Goal: Transaction & Acquisition: Subscribe to service/newsletter

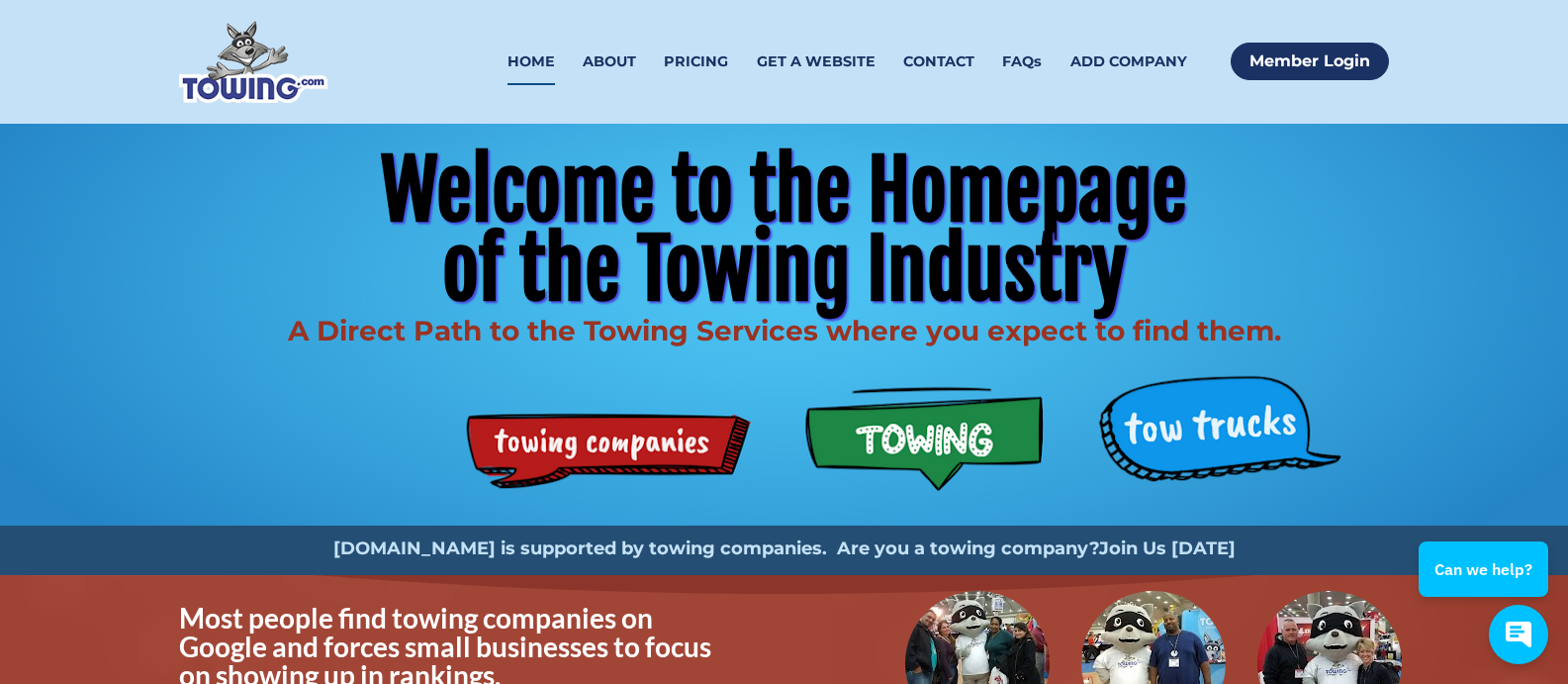
click at [1146, 538] on strong "Join Us [DATE]" at bounding box center [1167, 548] width 137 height 22
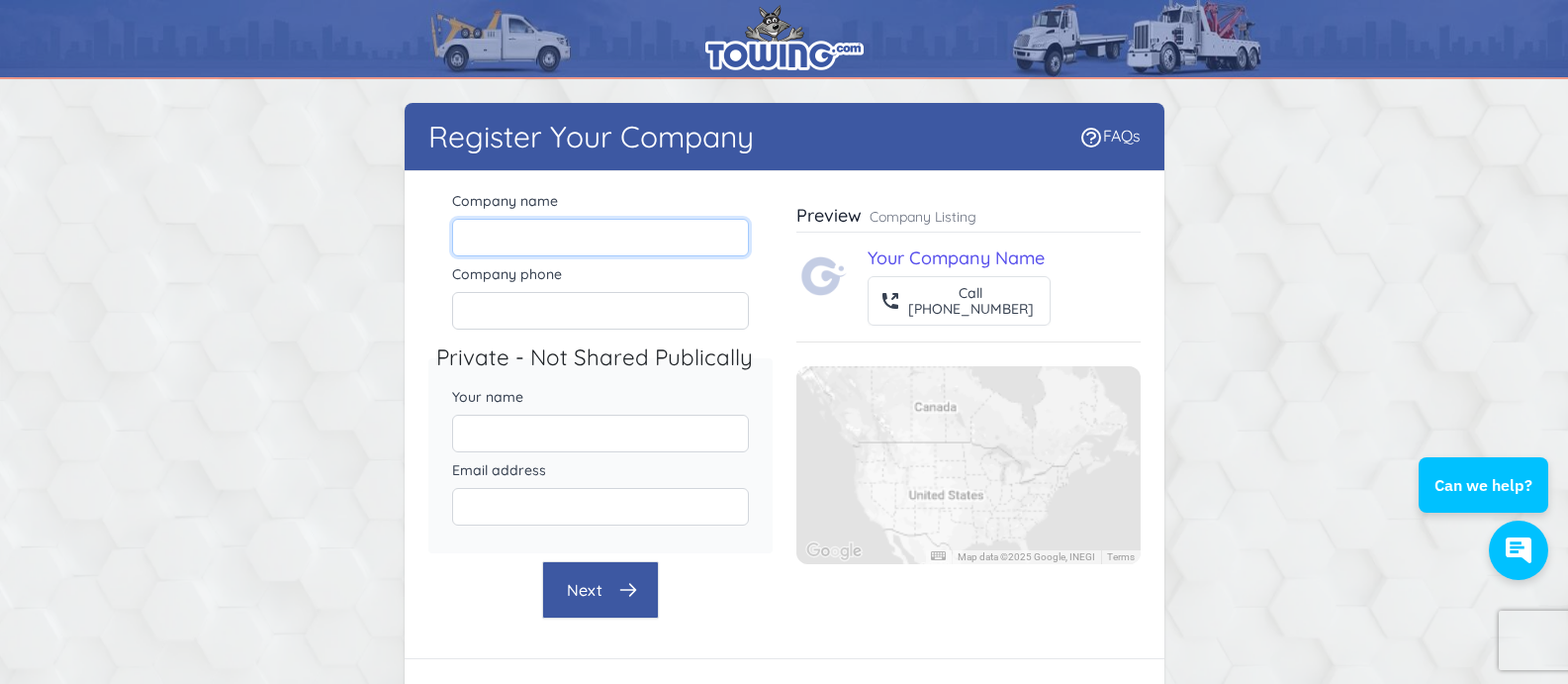
click at [538, 218] on input "Company name" at bounding box center [601, 237] width 297 height 38
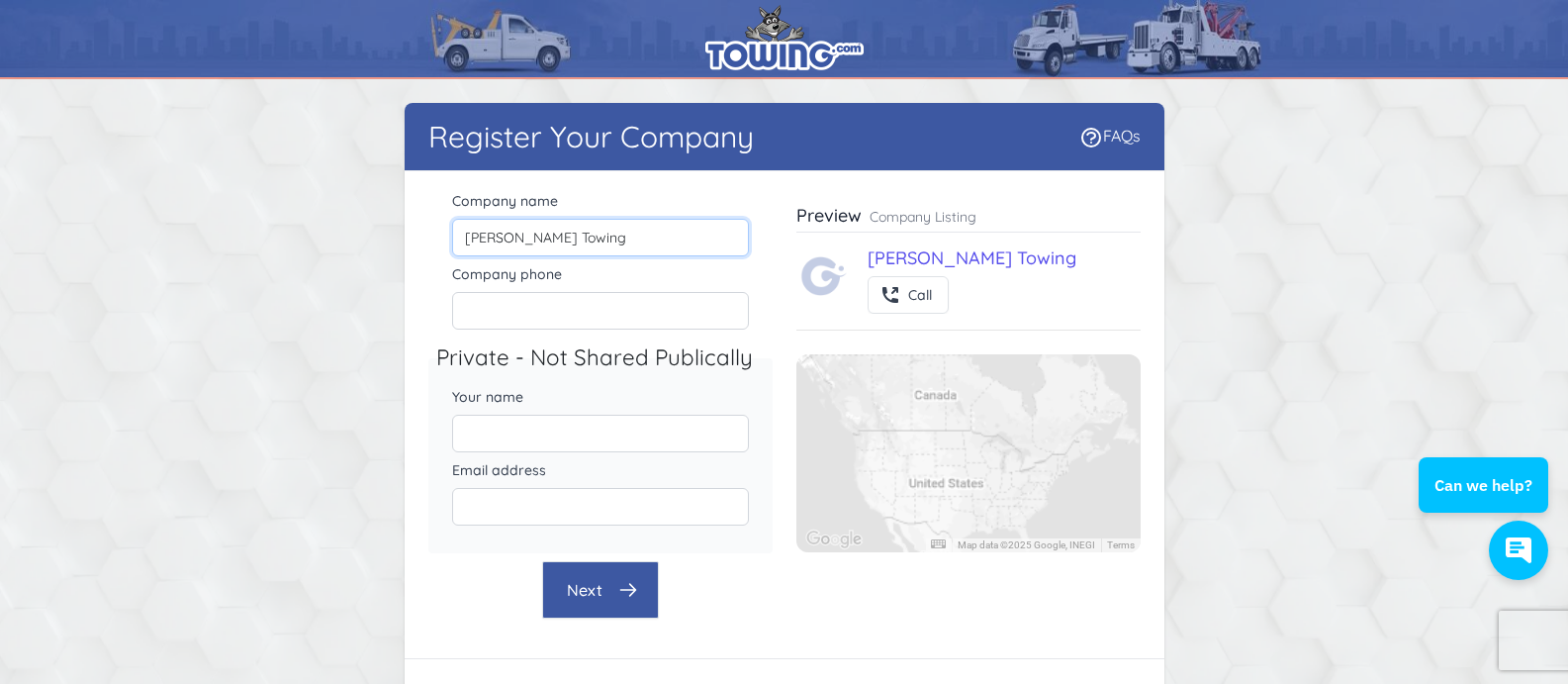
type input "[PERSON_NAME] Towing"
drag, startPoint x: 520, startPoint y: 313, endPoint x: 534, endPoint y: 299, distance: 19.8
click at [520, 313] on input "Company phone" at bounding box center [601, 311] width 297 height 38
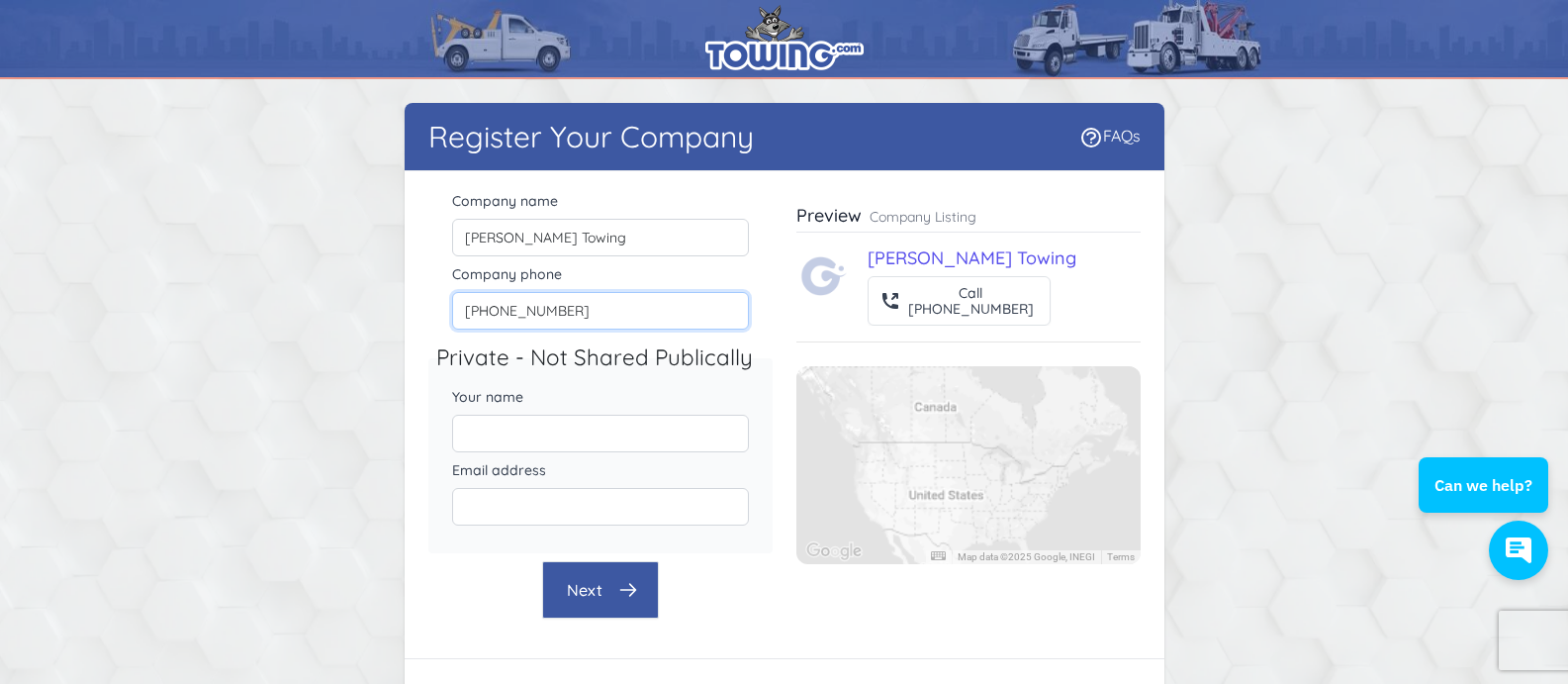
scroll to position [99, 0]
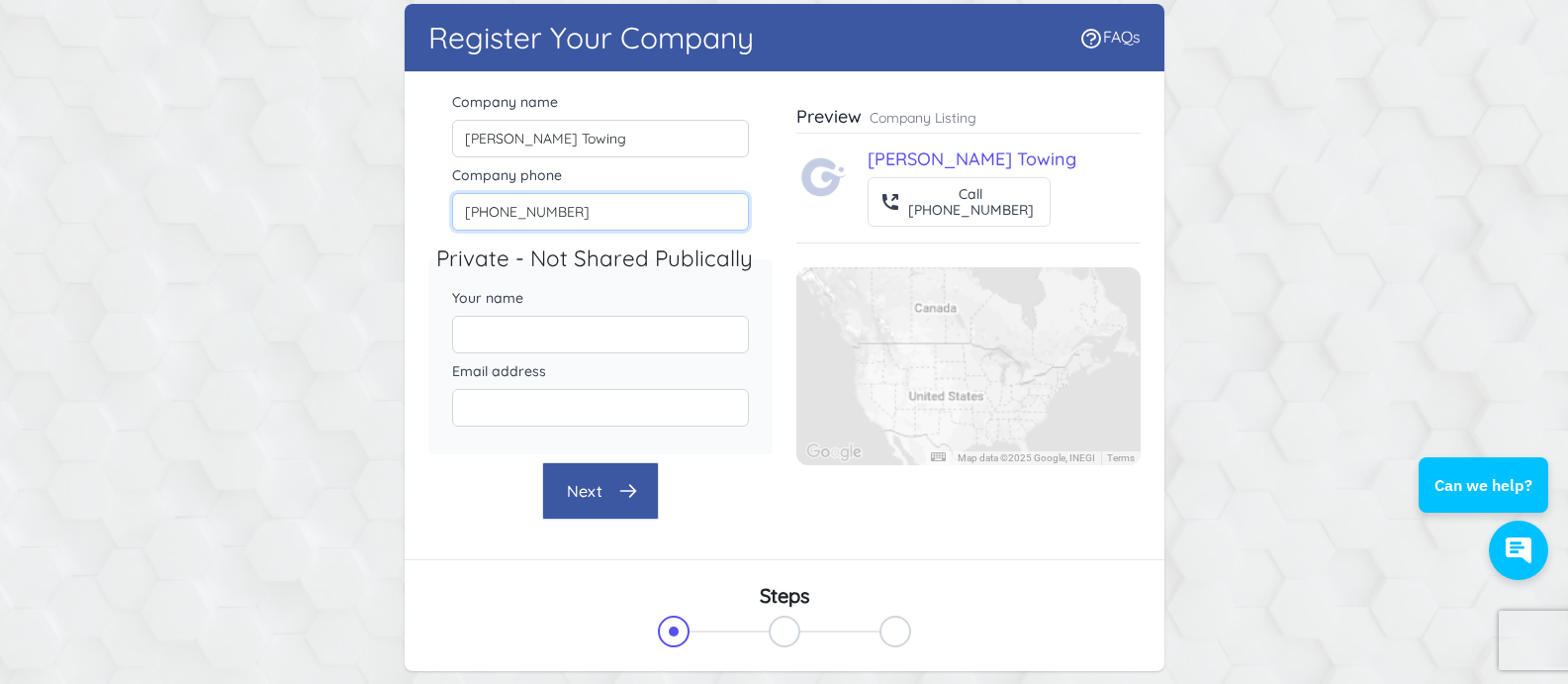
type input "[PHONE_NUMBER]"
drag, startPoint x: 593, startPoint y: 329, endPoint x: 603, endPoint y: 325, distance: 10.8
click at [593, 329] on input "Your name" at bounding box center [601, 335] width 297 height 38
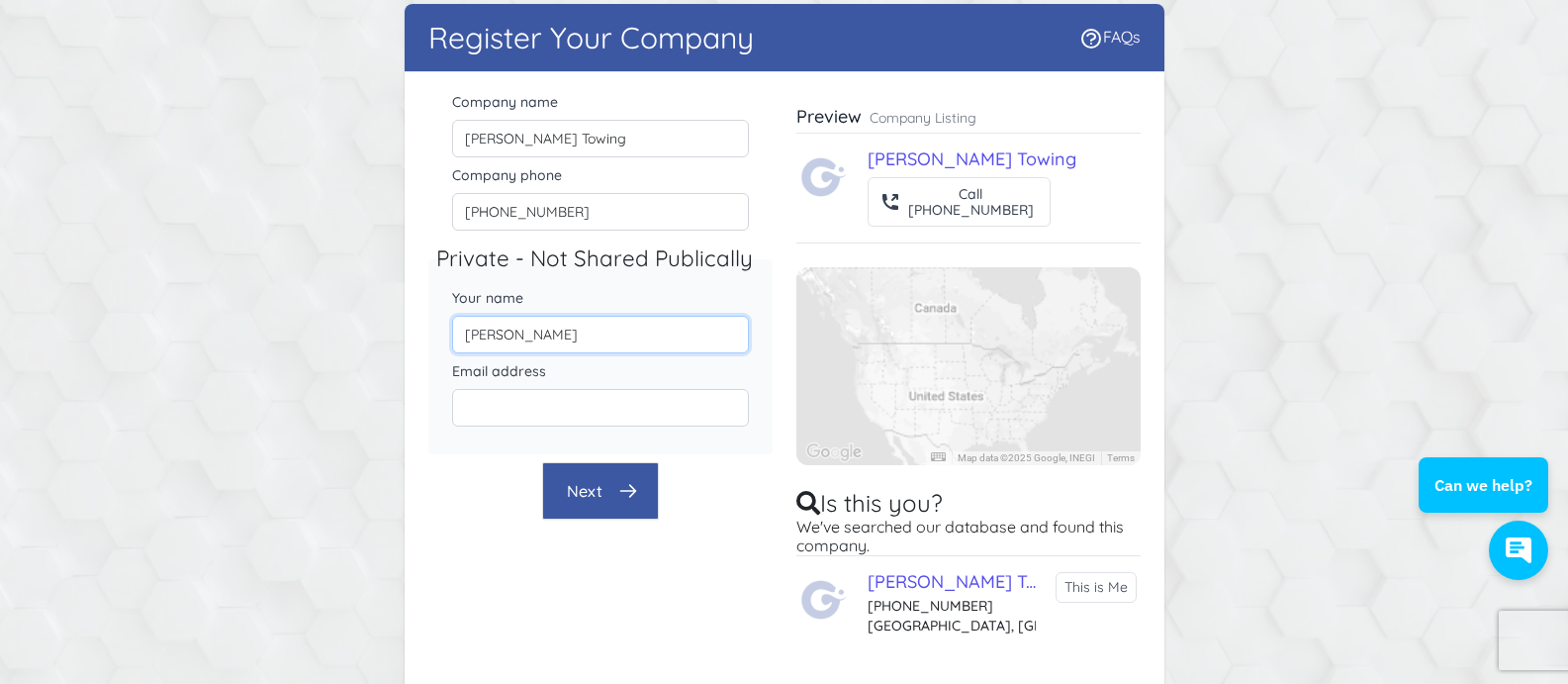
type input "[PERSON_NAME]"
type input "[EMAIL_ADDRESS][DOMAIN_NAME]"
click at [634, 505] on button "Next" at bounding box center [600, 492] width 117 height 58
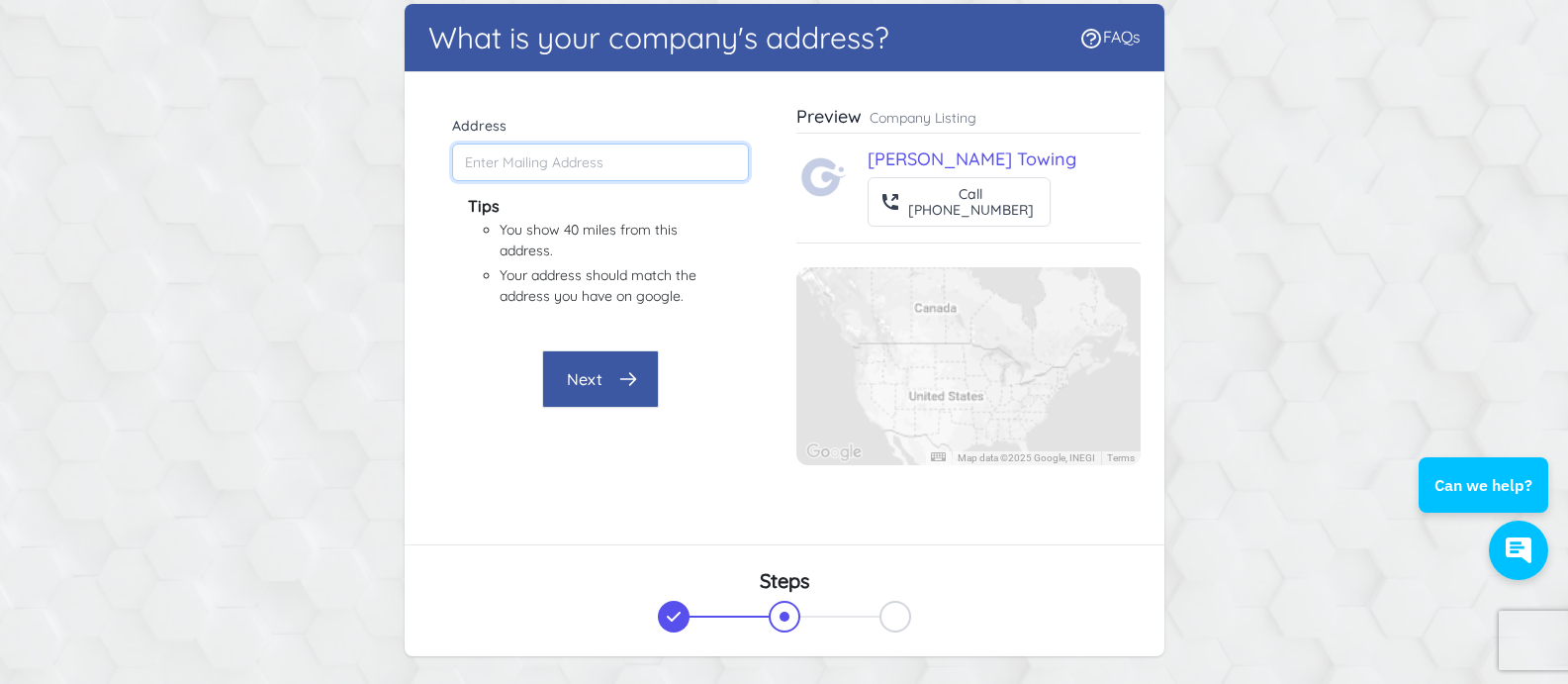
click at [462, 168] on input "Address" at bounding box center [601, 163] width 297 height 38
click at [550, 180] on input "[STREET_ADDRESS]" at bounding box center [601, 163] width 297 height 38
type input "[STREET_ADDRESS]"
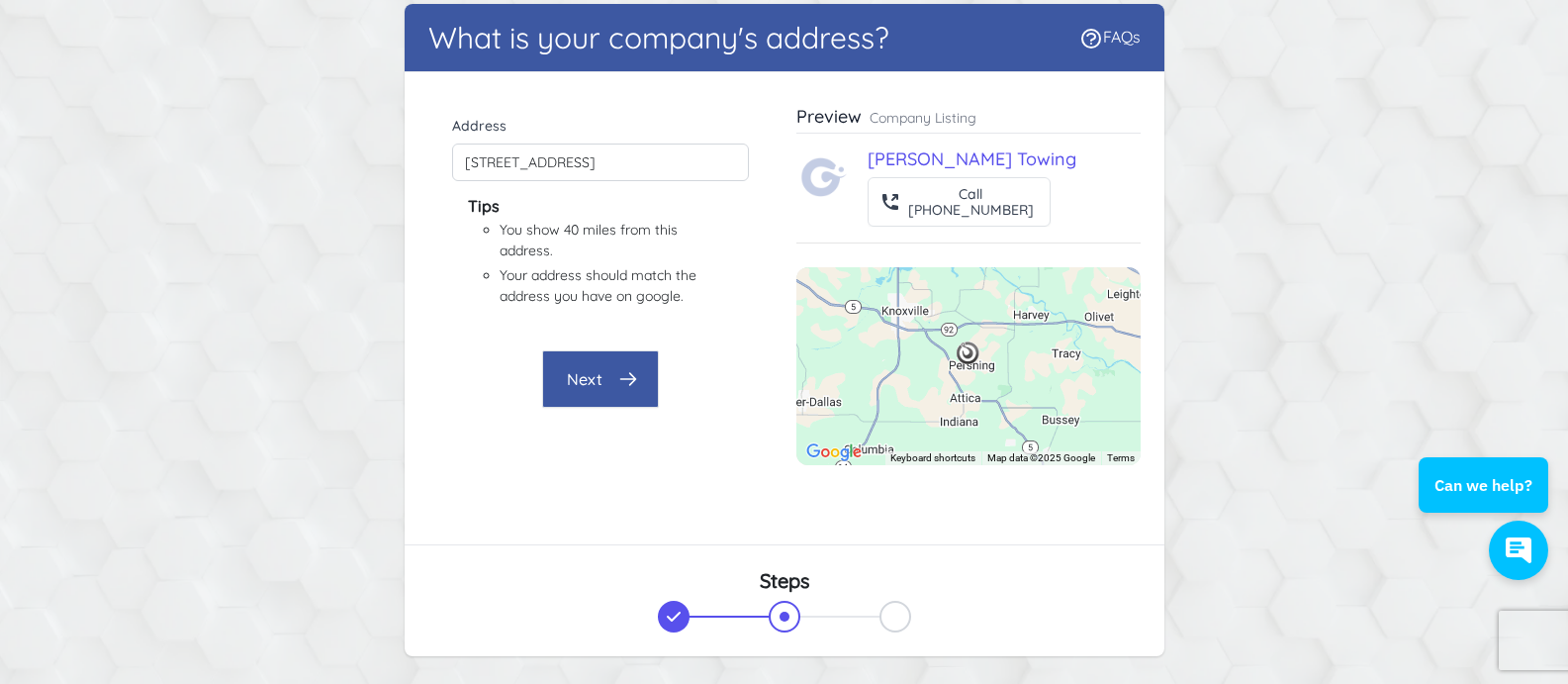
click at [602, 383] on button "Next" at bounding box center [600, 379] width 117 height 58
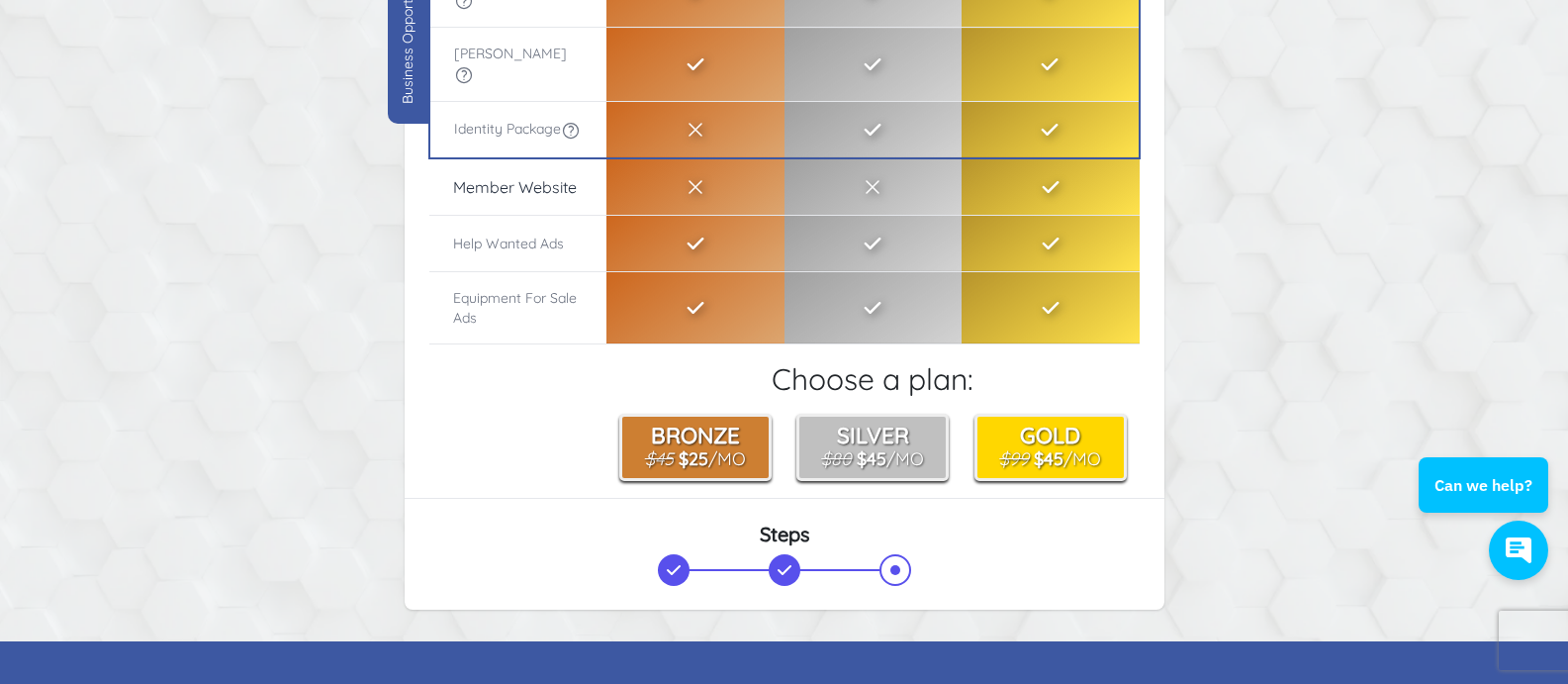
scroll to position [396, 0]
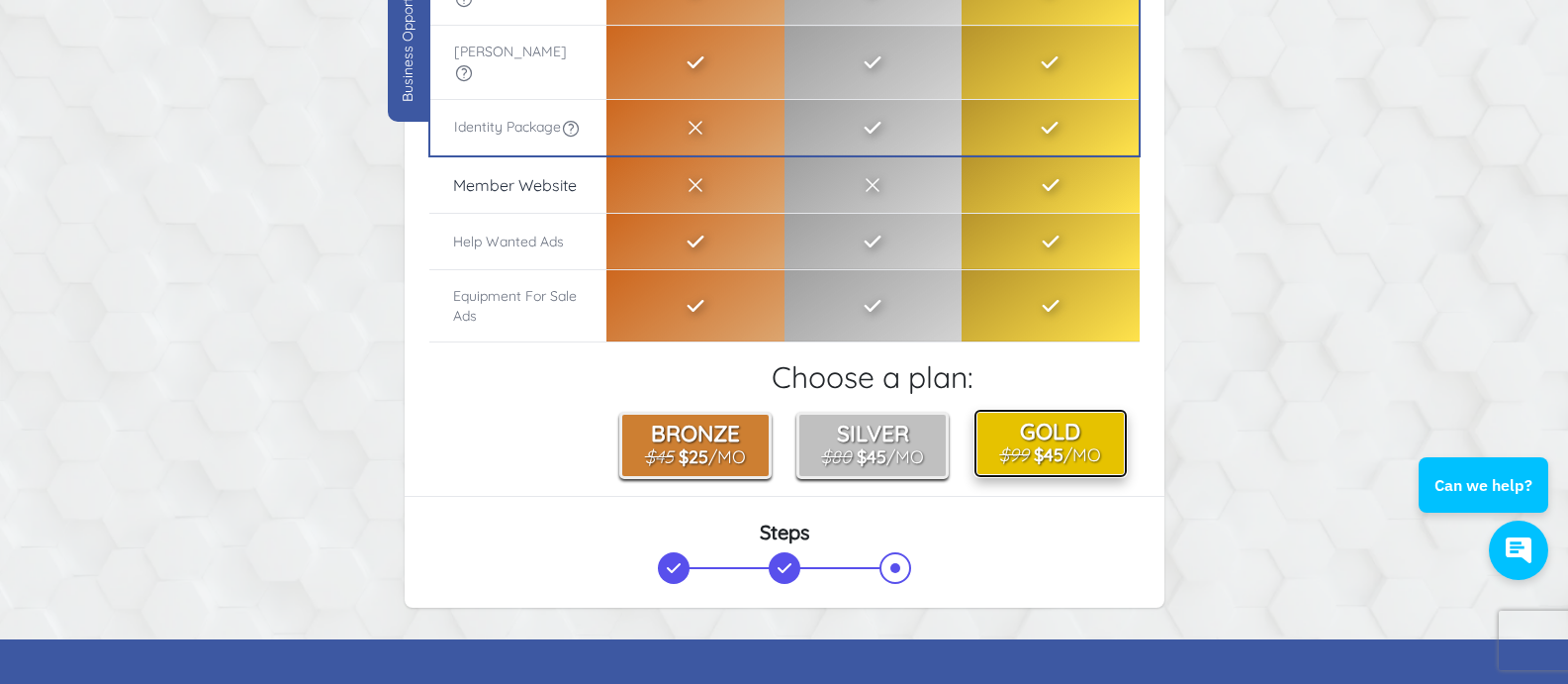
click at [1075, 454] on small "$99 $45 /Mo" at bounding box center [1051, 457] width 106 height 23
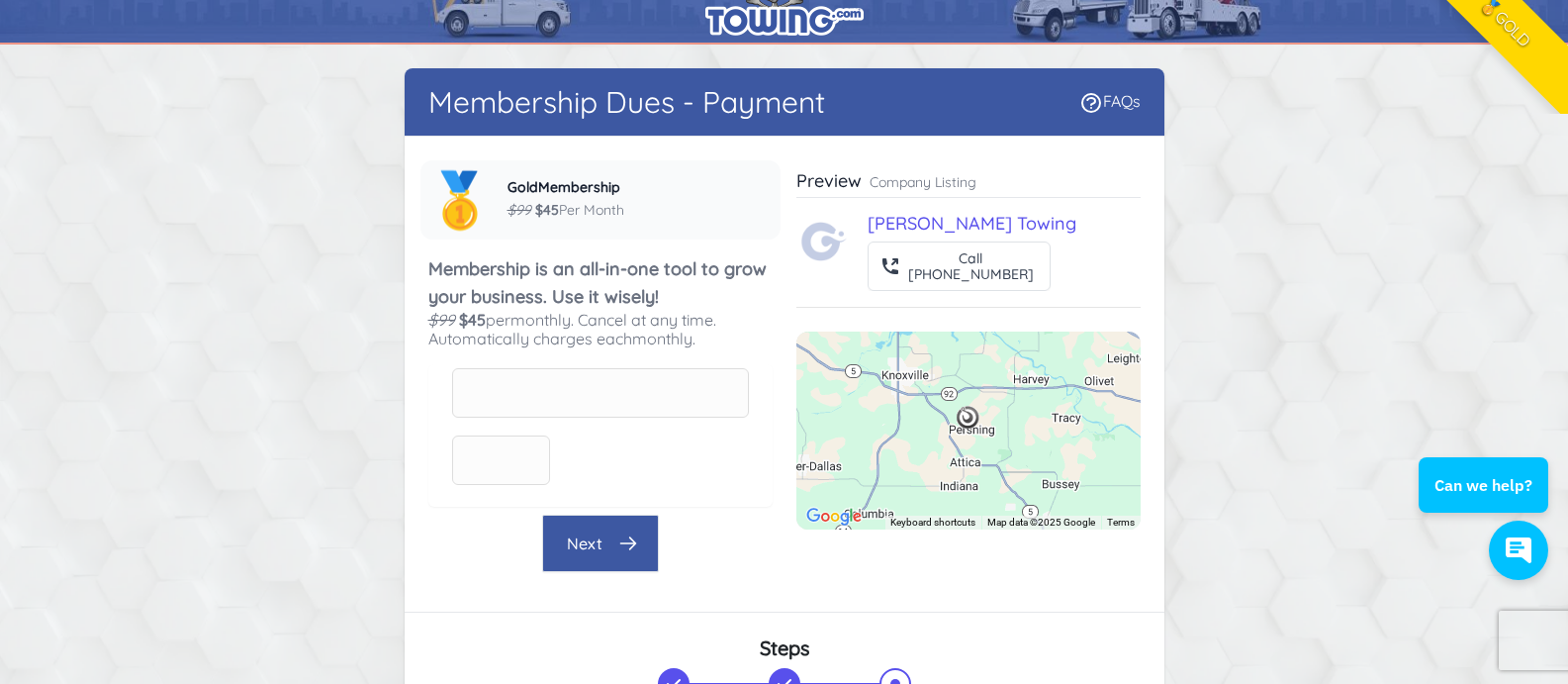
scroll to position [0, 0]
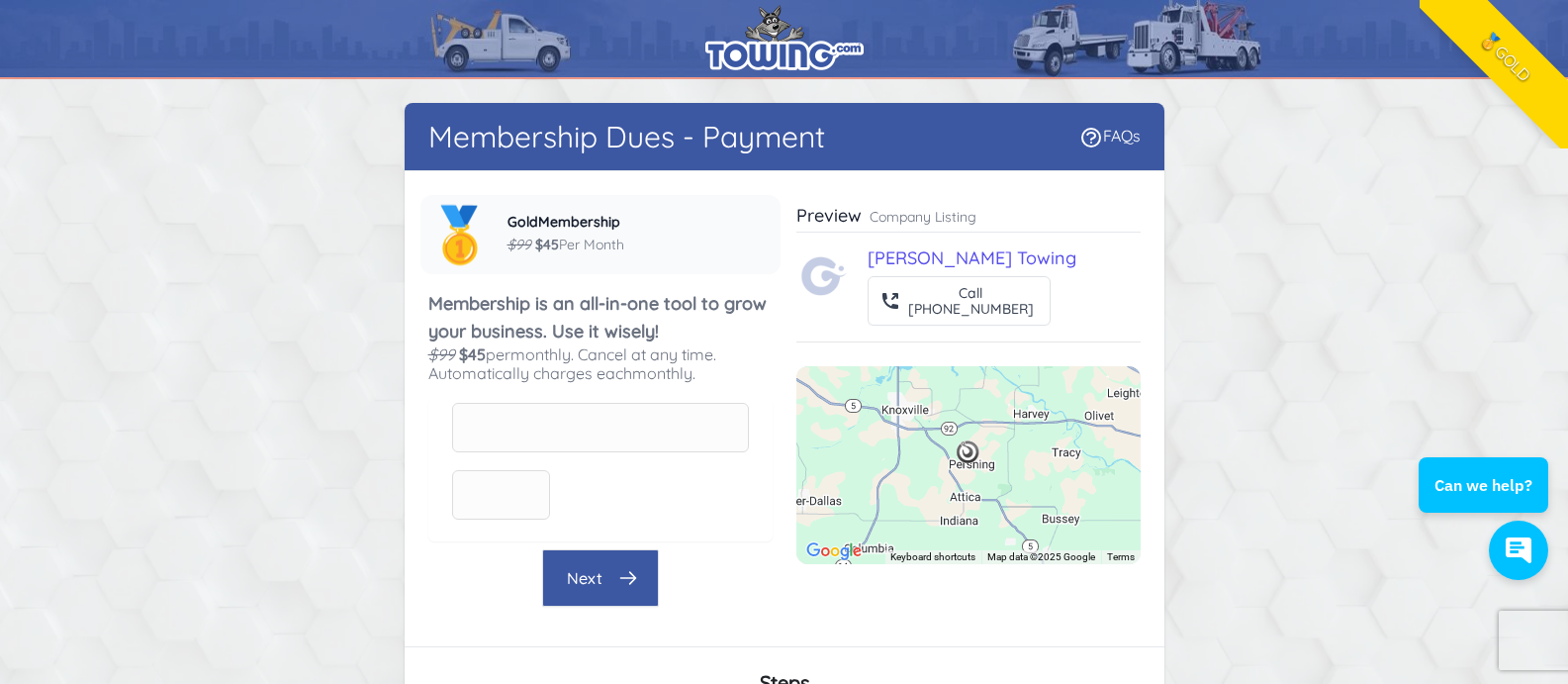
click at [454, 421] on form at bounding box center [601, 470] width 297 height 135
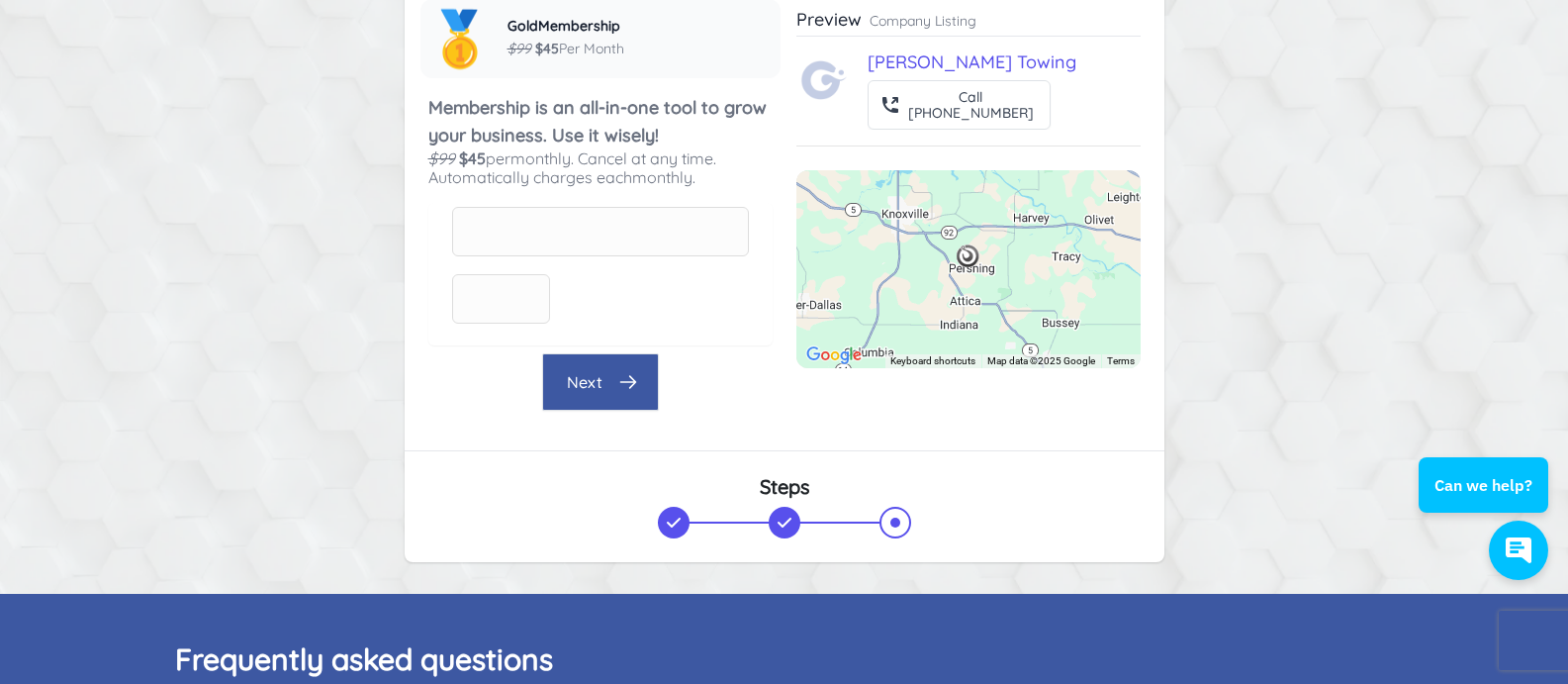
scroll to position [198, 0]
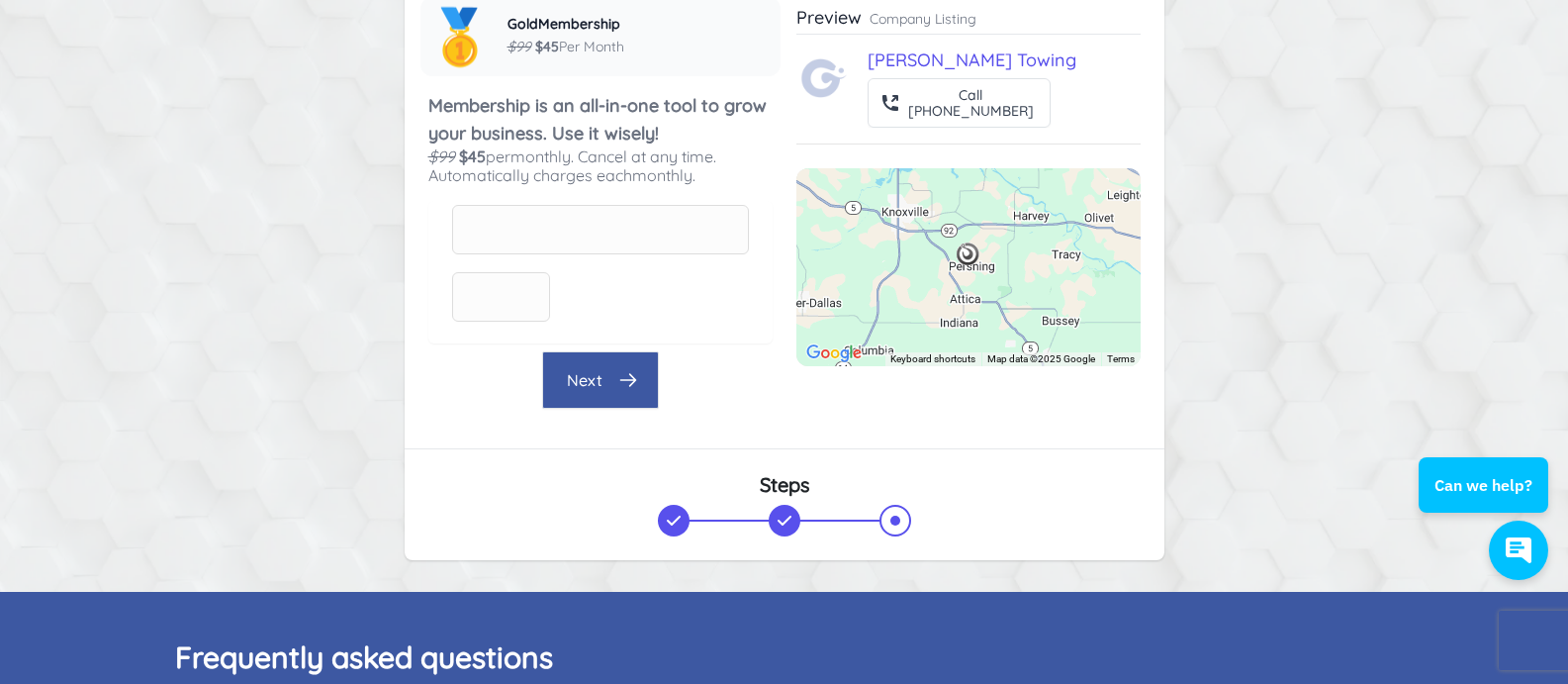
click at [413, 328] on div "Company name [PERSON_NAME] Towing Company phone [PHONE_NUMBER] Private - Not Sh…" at bounding box center [784, 210] width 760 height 475
click at [586, 213] on div "Card number" at bounding box center [601, 229] width 297 height 50
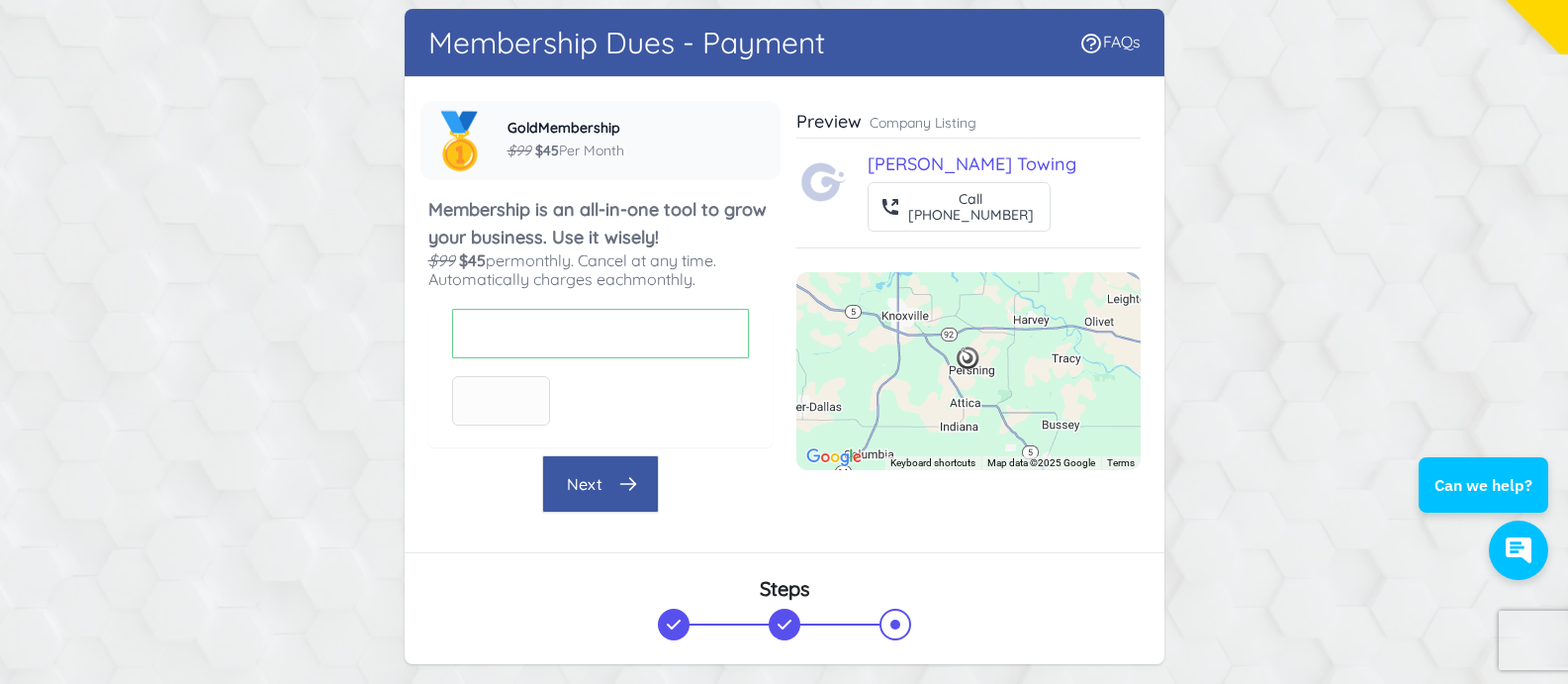
scroll to position [99, 0]
